Goal: Complete application form: Complete application form

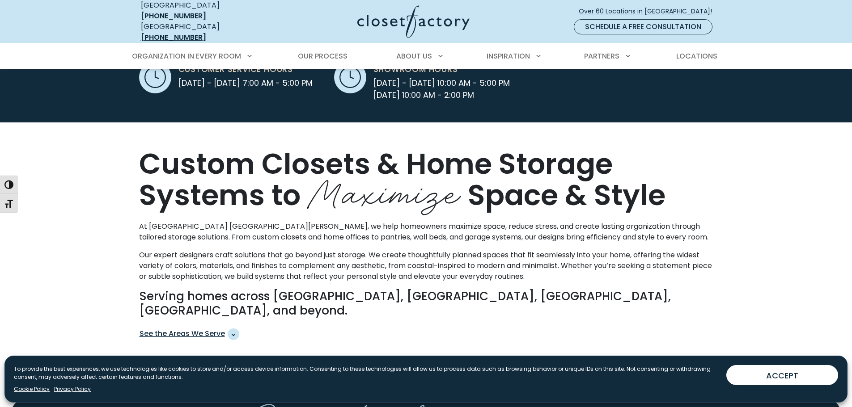
scroll to position [268, 0]
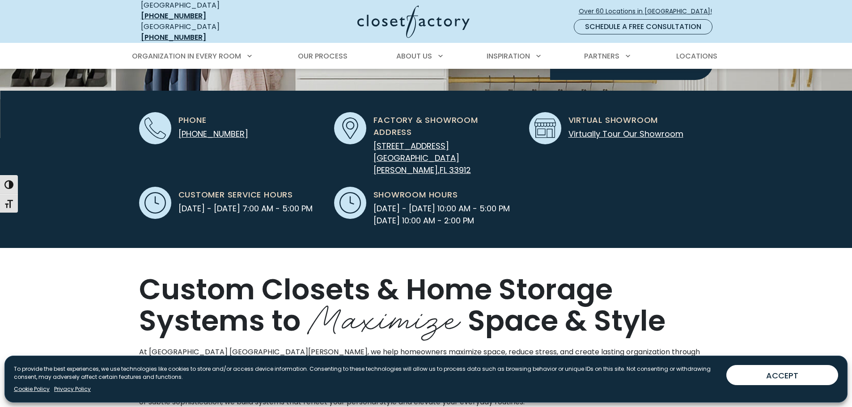
click at [27, 253] on div "Custom Closets & Home Storage Systems to Maximize Space & Style At [GEOGRAPHIC_…" at bounding box center [426, 376] width 852 height 257
click at [232, 187] on div "Customer Service Hours [DATE] - [DATE] 7:00 AM - 5:00 PM" at bounding box center [231, 203] width 184 height 32
click at [673, 194] on div "Phone (239) 441-2416 Factory & Showroom Address 13881 Plantation Road, Suite 7 …" at bounding box center [426, 164] width 585 height 125
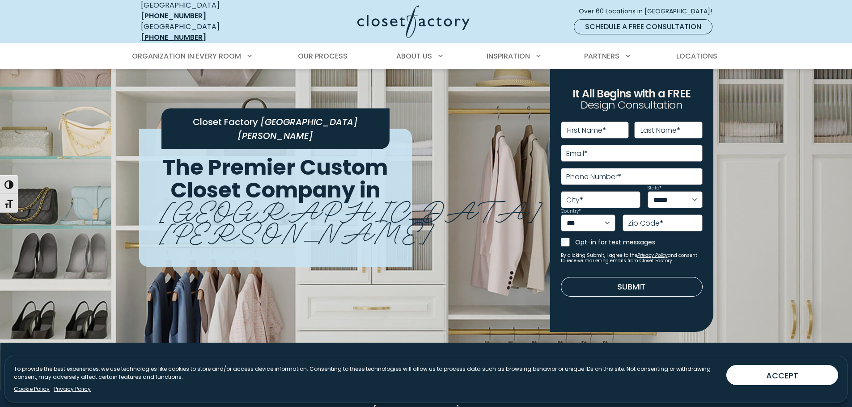
scroll to position [0, 0]
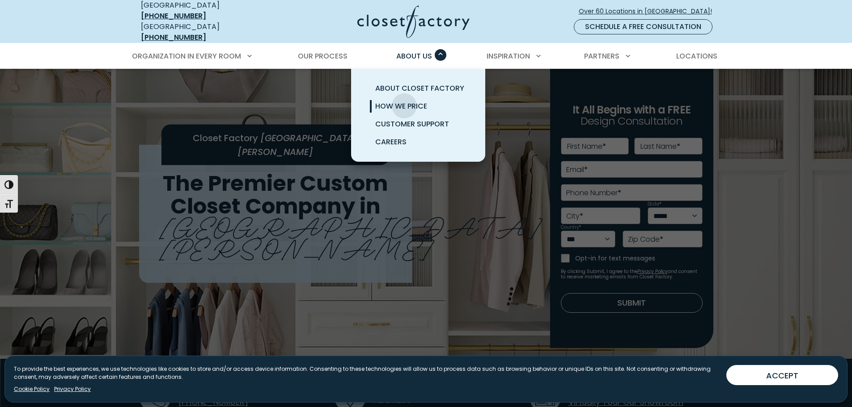
click at [404, 101] on span "How We Price" at bounding box center [401, 106] width 52 height 10
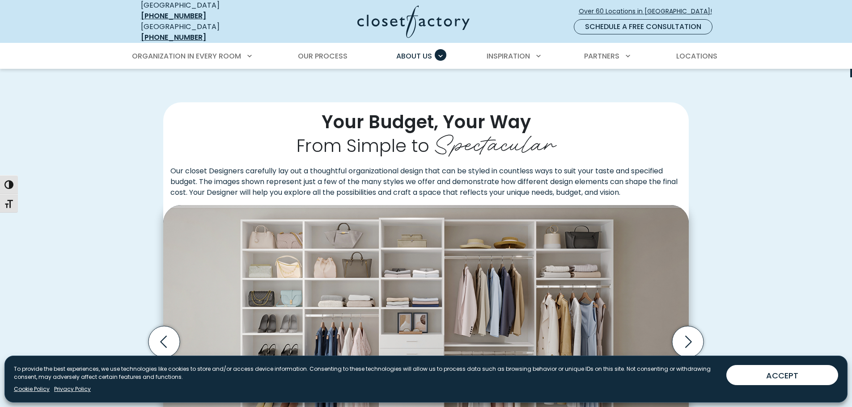
scroll to position [179, 0]
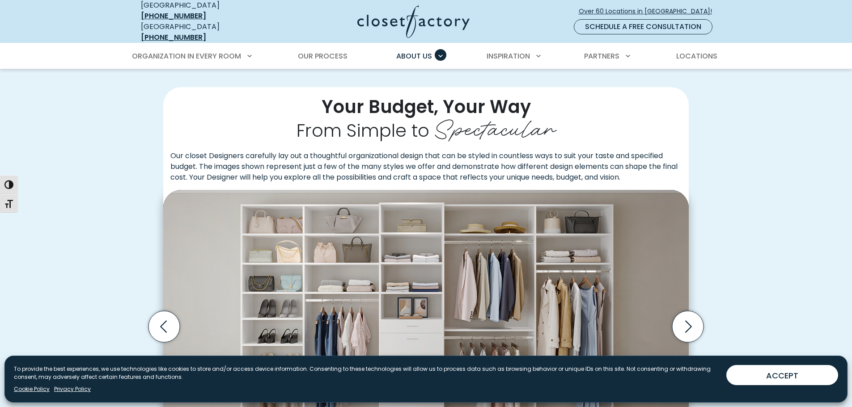
click at [416, 124] on span "From Simple to" at bounding box center [363, 130] width 133 height 25
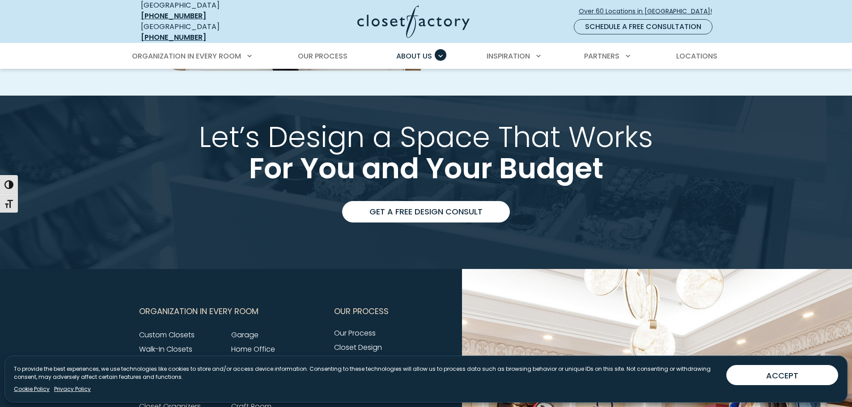
scroll to position [1834, 0]
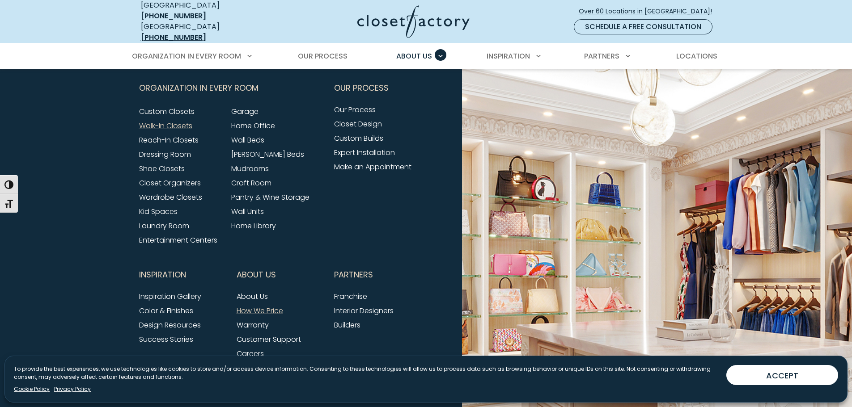
click at [169, 123] on link "Walk-In Closets" at bounding box center [165, 126] width 53 height 10
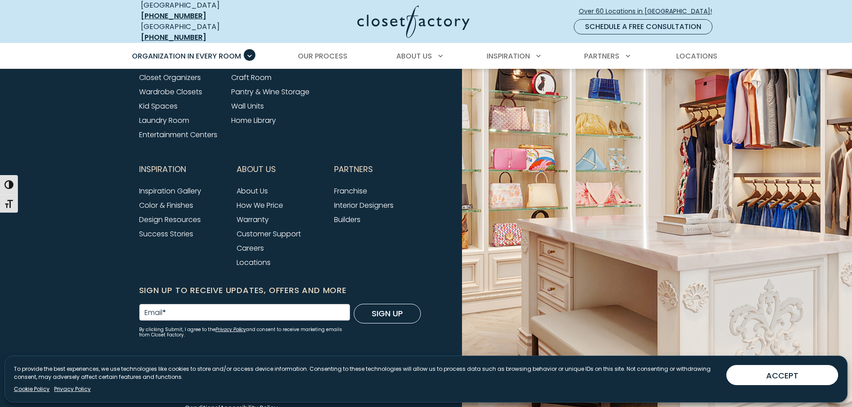
scroll to position [3111, 0]
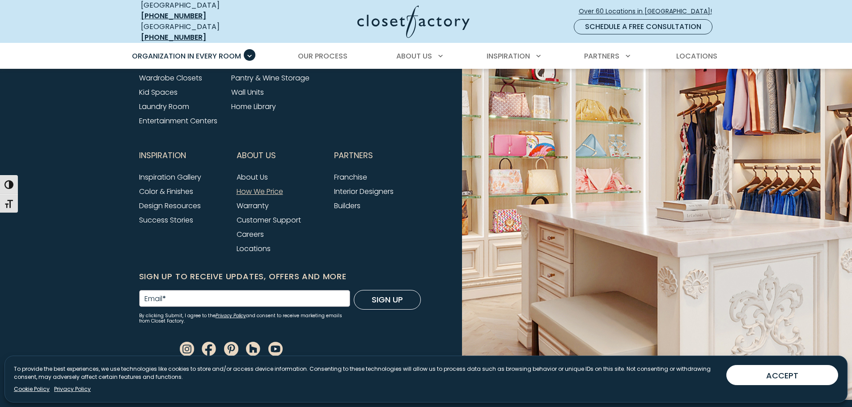
click at [266, 189] on link "How We Price" at bounding box center [260, 192] width 47 height 10
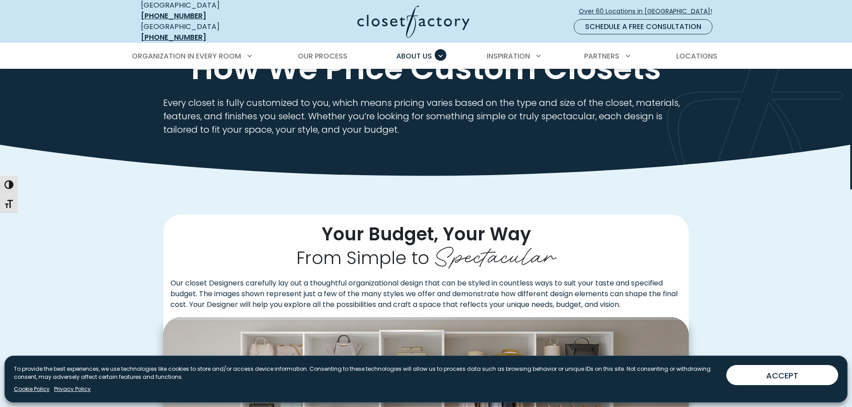
scroll to position [224, 0]
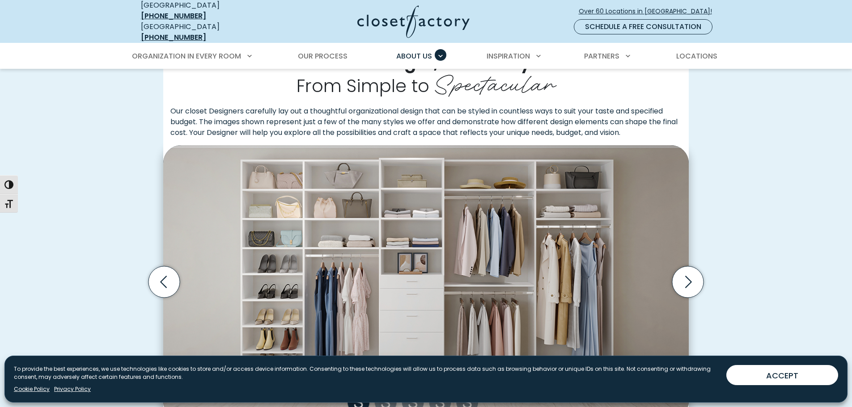
click at [53, 220] on div "Your Budget, Your Way From Simple to Spectacular Our closet Designers carefully…" at bounding box center [426, 269] width 852 height 504
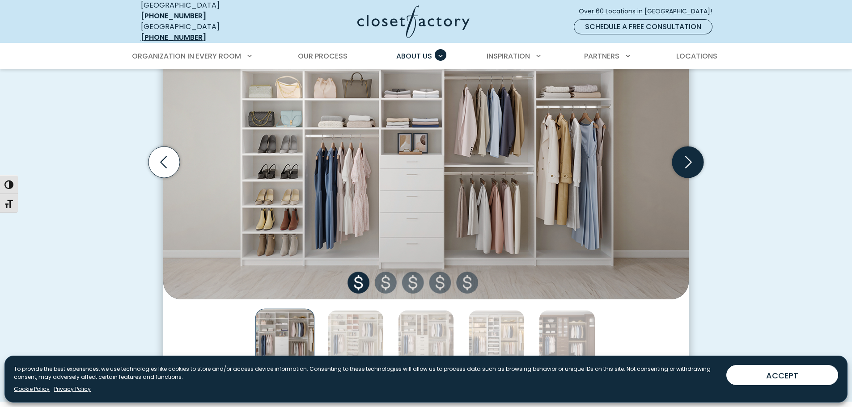
scroll to position [358, 0]
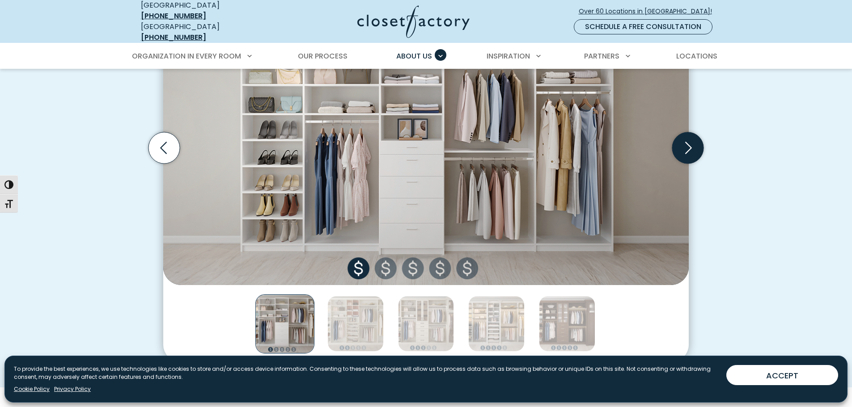
click at [684, 142] on icon "Next slide" at bounding box center [687, 147] width 31 height 31
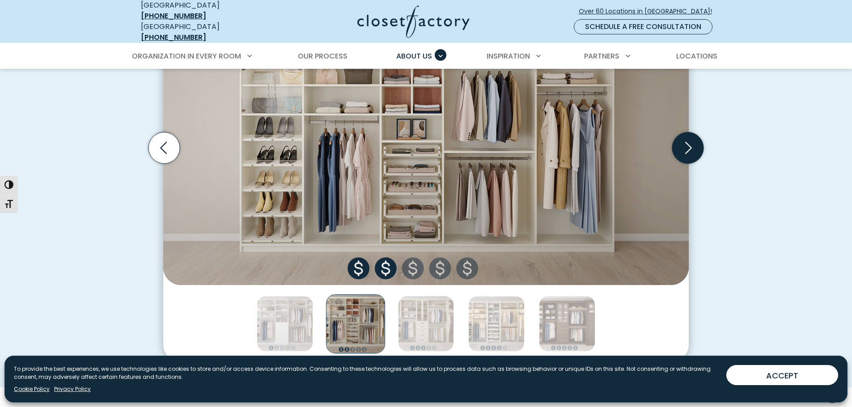
scroll to position [313, 0]
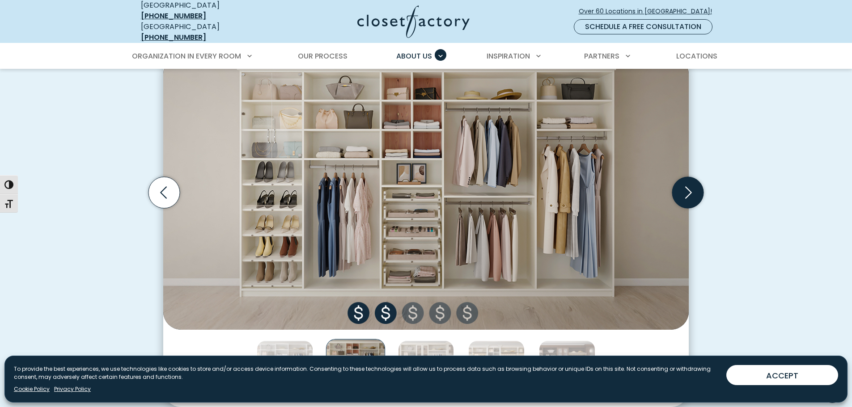
click at [691, 182] on icon "Next slide" at bounding box center [687, 192] width 31 height 31
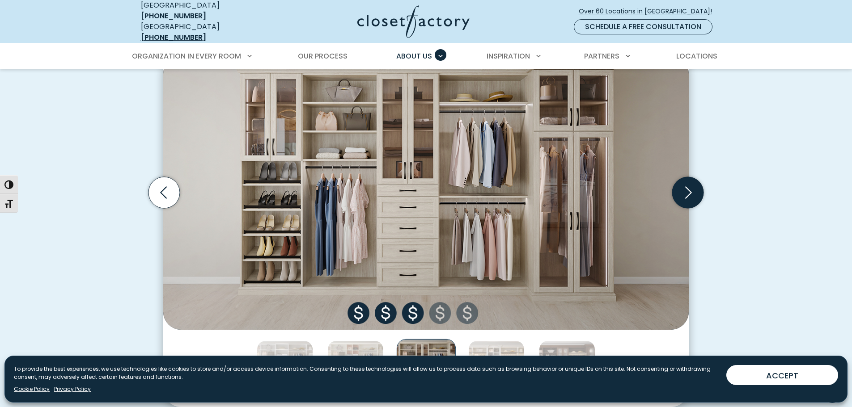
click at [691, 184] on icon "Next slide" at bounding box center [687, 192] width 31 height 31
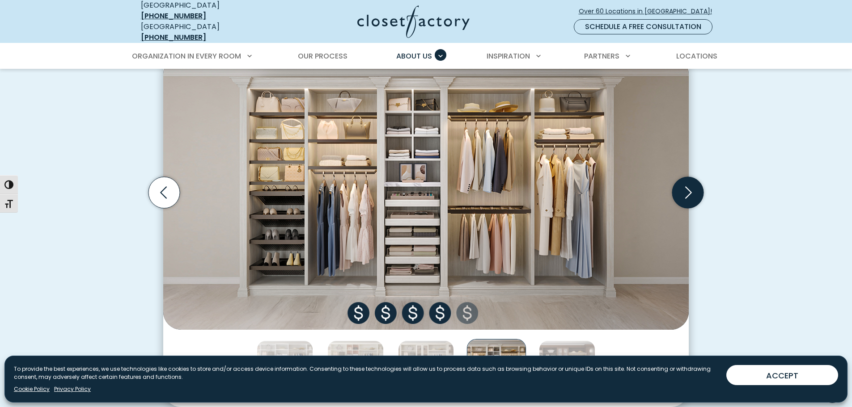
click at [691, 184] on icon "Next slide" at bounding box center [687, 192] width 31 height 31
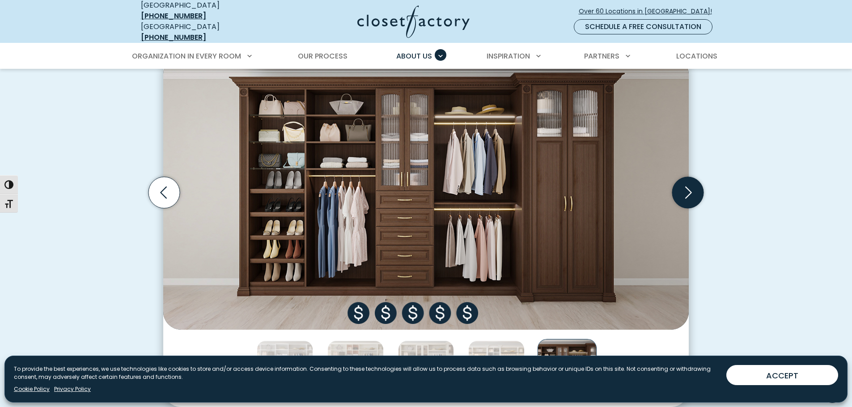
click at [690, 184] on icon "Next slide" at bounding box center [687, 192] width 31 height 31
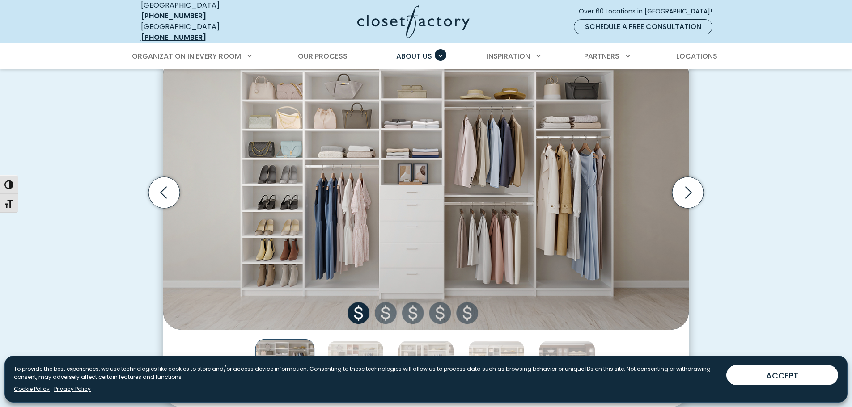
click at [25, 153] on div "Your Budget, Your Way From Simple to Spectacular Our closet Designers carefully…" at bounding box center [426, 180] width 852 height 504
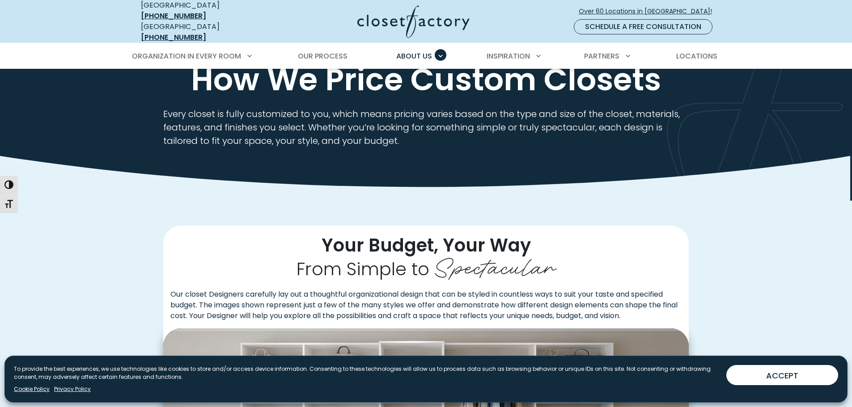
scroll to position [0, 0]
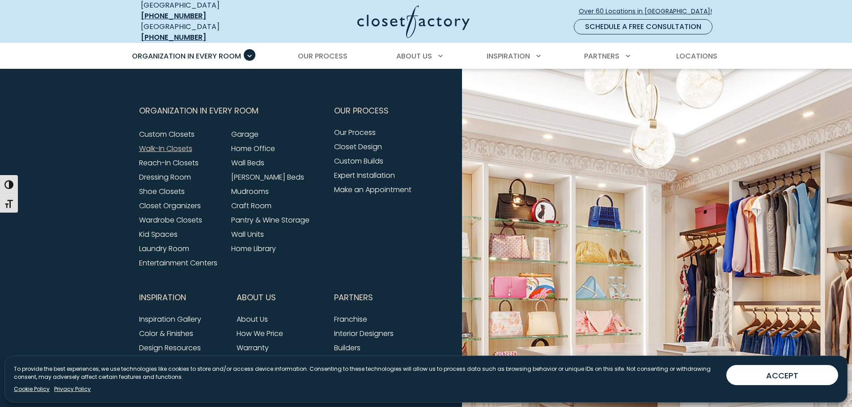
scroll to position [2965, 0]
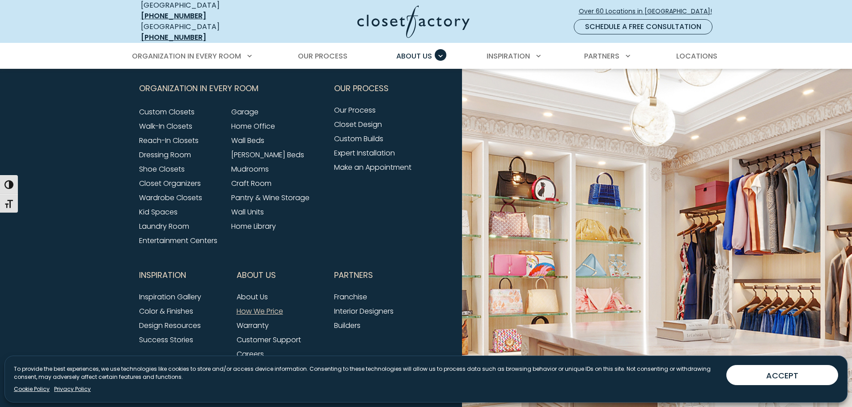
scroll to position [1834, 0]
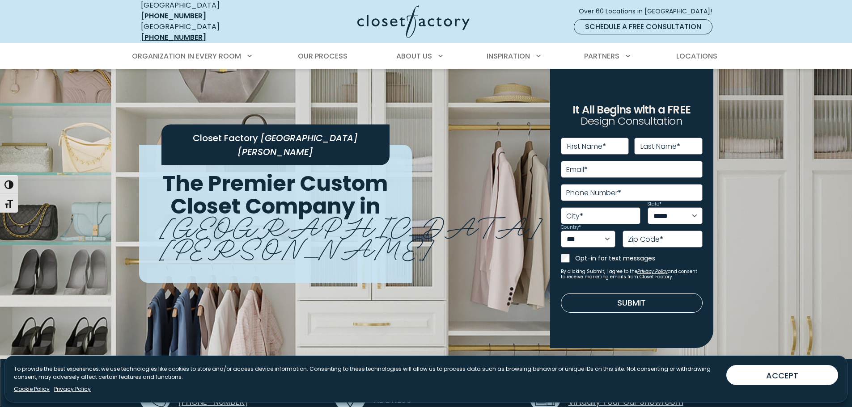
drag, startPoint x: 362, startPoint y: 159, endPoint x: 369, endPoint y: 153, distance: 9.2
click at [361, 159] on div "Closet Factory [GEOGRAPHIC_DATA][PERSON_NAME]" at bounding box center [275, 144] width 228 height 41
click at [646, 19] on link "Schedule a Free Consultation" at bounding box center [643, 26] width 139 height 15
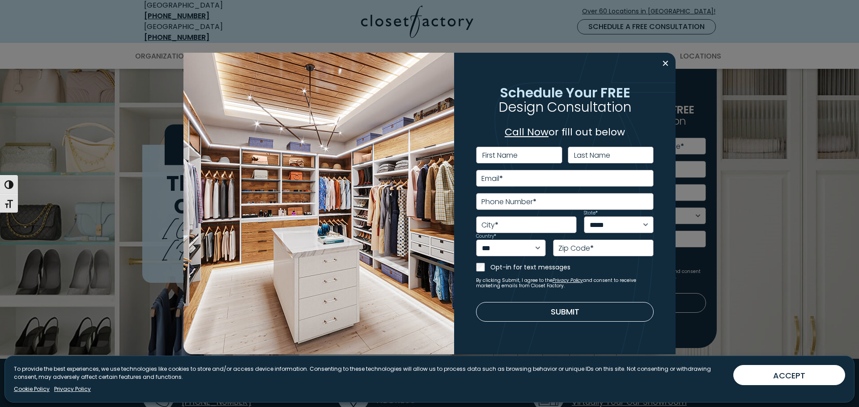
click at [333, 197] on img at bounding box center [318, 204] width 271 height 302
click at [724, 141] on div "**********" at bounding box center [429, 203] width 859 height 407
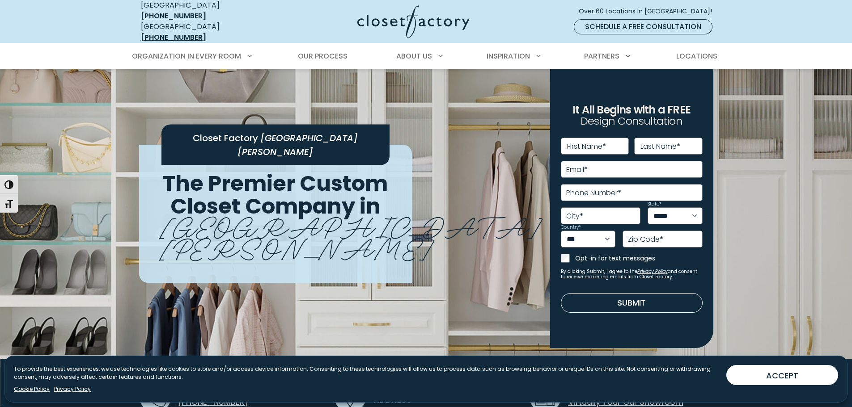
click at [399, 204] on div "Closet Factory [GEOGRAPHIC_DATA][PERSON_NAME] The Premier Custom Closet Company…" at bounding box center [275, 214] width 273 height 138
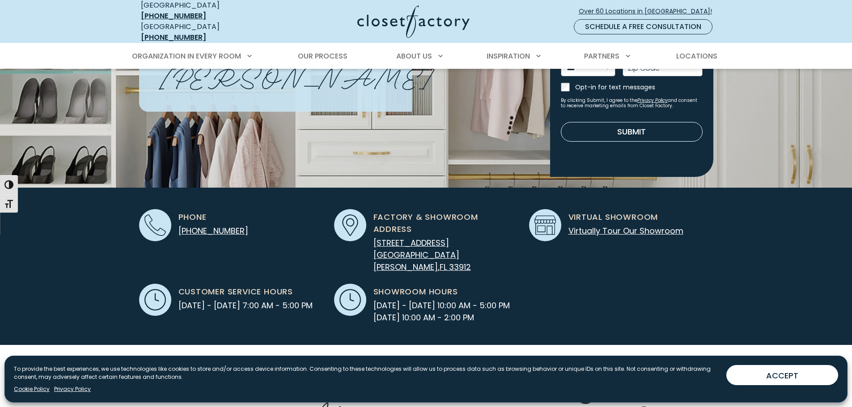
scroll to position [179, 0]
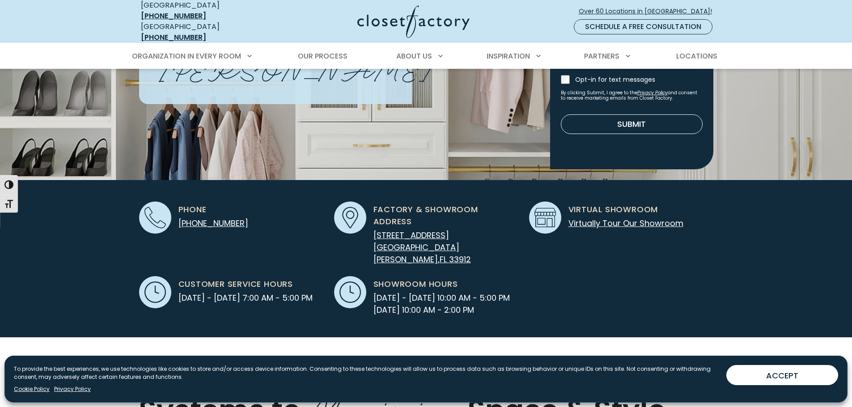
click at [139, 300] on div "Phone [PHONE_NUMBER] Factory & Showroom Address [STREET_ADDRESS][PERSON_NAME] V…" at bounding box center [426, 258] width 574 height 157
click at [621, 218] on link "Virtually Tour Our Showroom" at bounding box center [625, 223] width 115 height 11
click at [626, 218] on link "Virtually Tour Our Showroom" at bounding box center [625, 223] width 115 height 11
click at [593, 218] on link "Virtually Tour Our Showroom" at bounding box center [625, 223] width 115 height 11
click at [546, 209] on img at bounding box center [544, 217] width 21 height 21
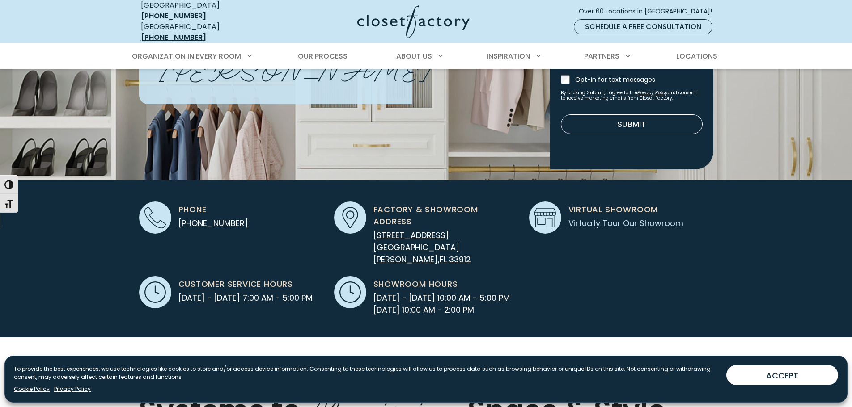
click at [581, 218] on link "Virtually Tour Our Showroom" at bounding box center [625, 223] width 115 height 11
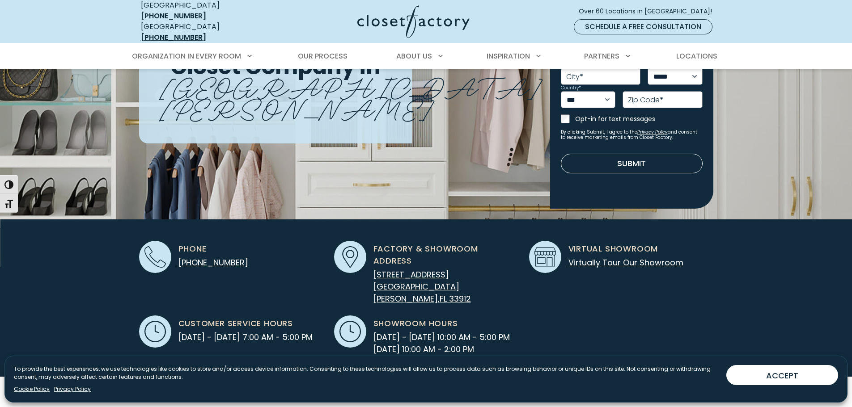
scroll to position [0, 0]
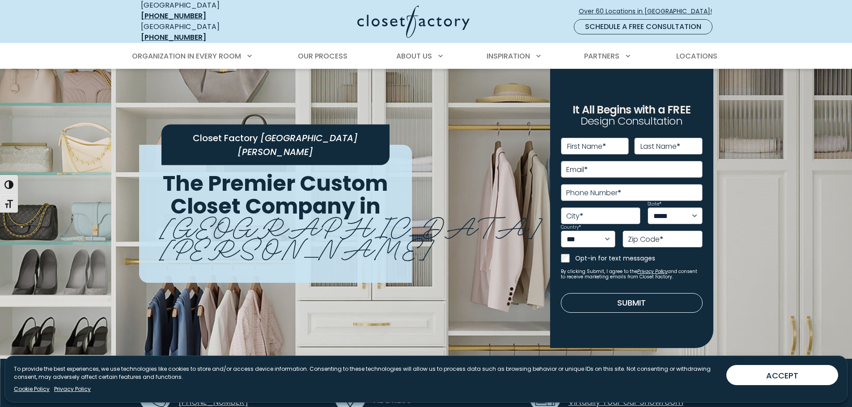
click at [97, 258] on img at bounding box center [426, 238] width 852 height 338
click at [779, 256] on img at bounding box center [426, 238] width 852 height 338
click at [592, 143] on label "First Name *" at bounding box center [586, 146] width 39 height 7
click at [592, 138] on input "First Name *" at bounding box center [595, 146] width 68 height 17
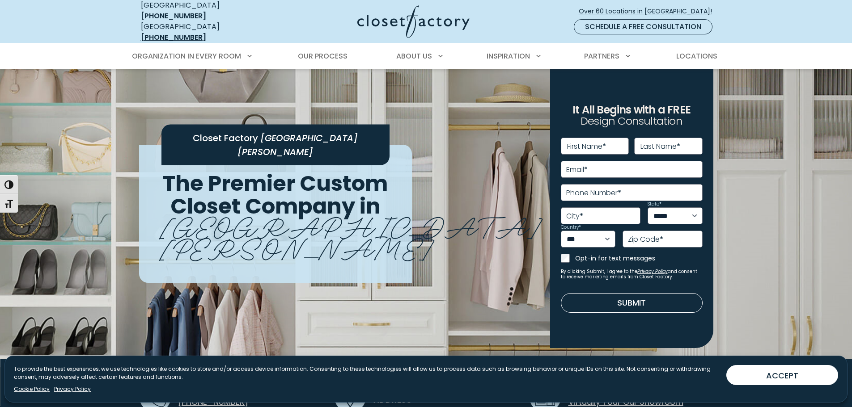
click at [491, 182] on div "Closet Factory [GEOGRAPHIC_DATA][PERSON_NAME] The Premier Custom Closet Company…" at bounding box center [329, 214] width 390 height 138
click at [617, 21] on link "Schedule a Free Consultation" at bounding box center [643, 26] width 139 height 15
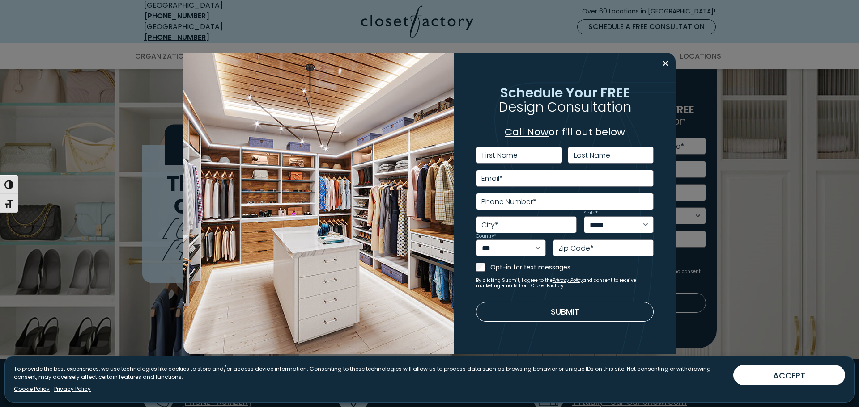
click at [514, 152] on label "First Name" at bounding box center [499, 155] width 35 height 7
click at [514, 152] on input "First Name" at bounding box center [519, 155] width 86 height 17
click at [534, 131] on link "Call Now" at bounding box center [526, 132] width 44 height 14
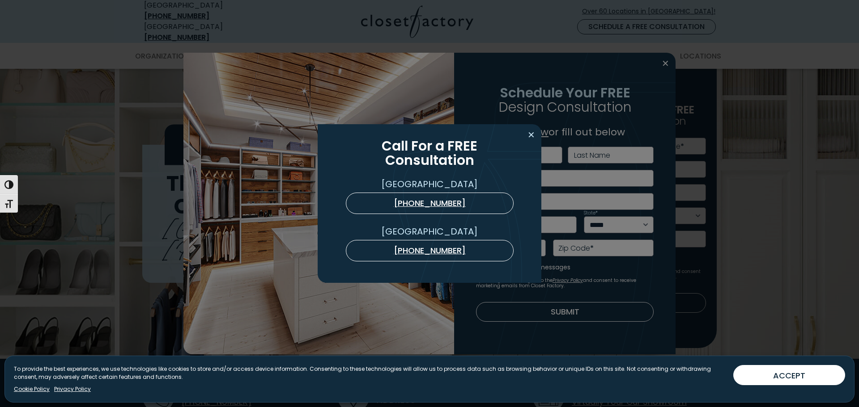
click at [534, 131] on button "Close modal" at bounding box center [531, 135] width 13 height 14
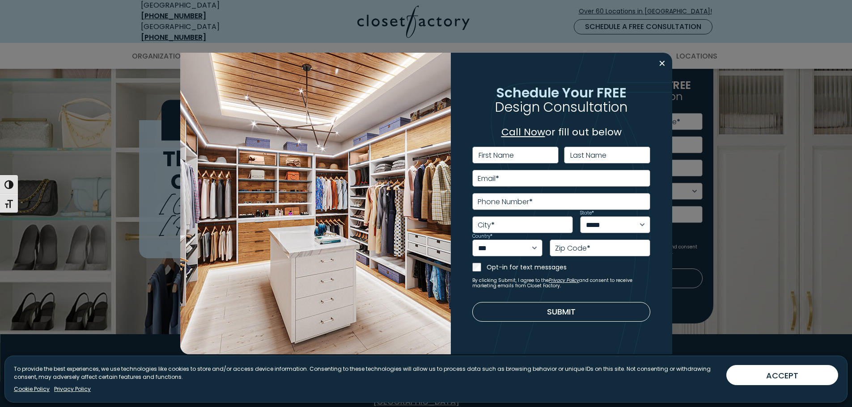
scroll to position [45, 0]
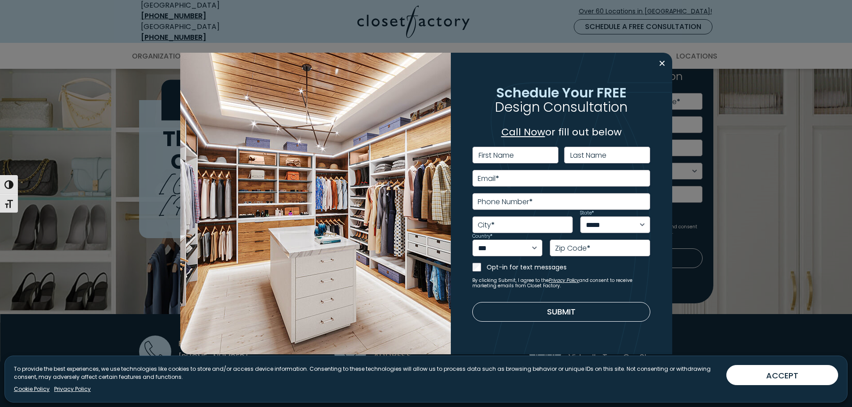
click at [353, 219] on img at bounding box center [315, 204] width 271 height 302
click at [347, 224] on img at bounding box center [315, 204] width 271 height 302
click at [528, 229] on input "City *" at bounding box center [522, 224] width 101 height 17
click at [369, 254] on img at bounding box center [315, 204] width 271 height 302
click at [665, 65] on button "Close modal" at bounding box center [662, 63] width 13 height 14
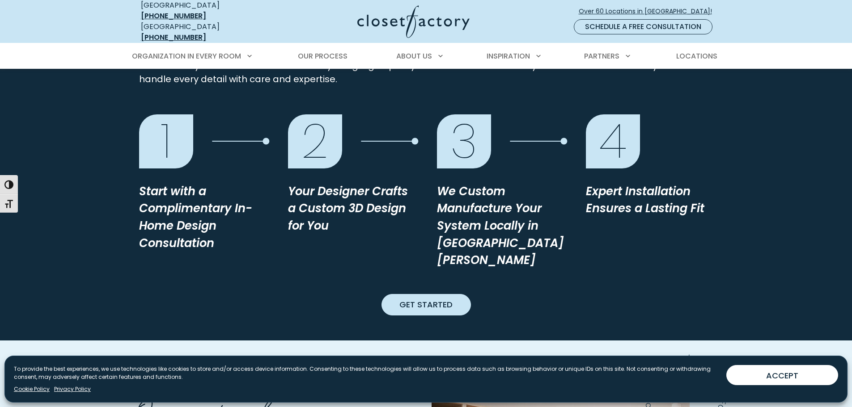
scroll to position [939, 0]
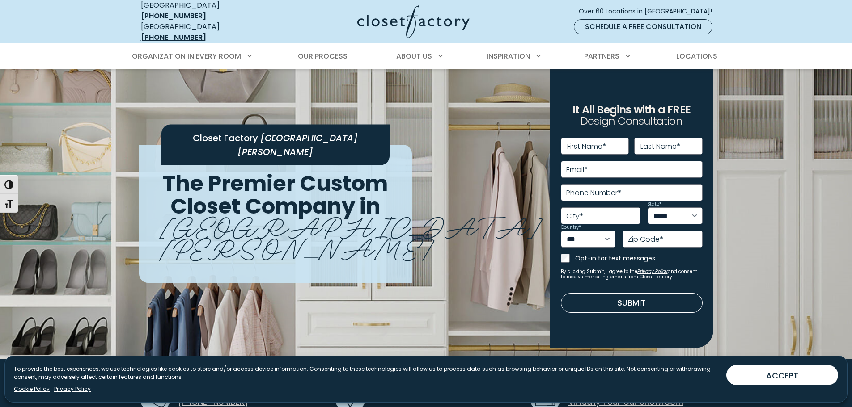
drag, startPoint x: 276, startPoint y: 269, endPoint x: 644, endPoint y: 144, distance: 388.5
click at [276, 269] on div "**********" at bounding box center [426, 293] width 585 height 448
click at [606, 143] on sup "*" at bounding box center [604, 146] width 4 height 7
click at [606, 140] on input "First Name *" at bounding box center [595, 146] width 68 height 17
click at [654, 143] on label "Last Name *" at bounding box center [660, 146] width 40 height 7
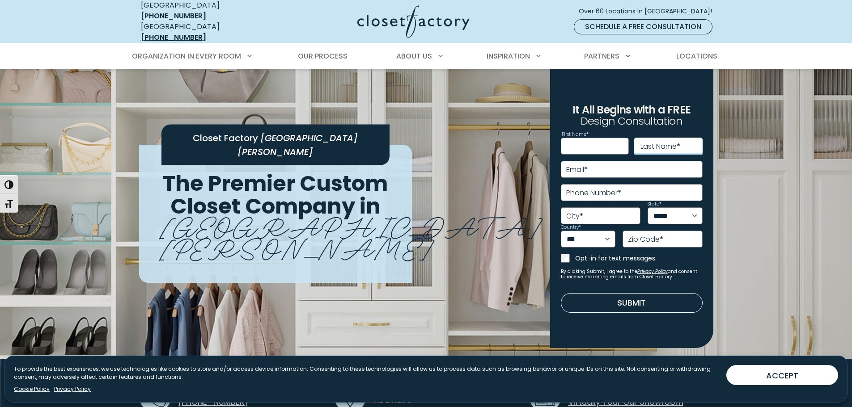
click at [654, 138] on input "Last Name *" at bounding box center [668, 146] width 68 height 17
click at [607, 166] on input "Email *" at bounding box center [632, 169] width 142 height 17
click at [332, 264] on div "Closet Factory [GEOGRAPHIC_DATA][PERSON_NAME] The Premier Custom Closet Company…" at bounding box center [275, 214] width 273 height 138
